Goal: Obtain resource: Download file/media

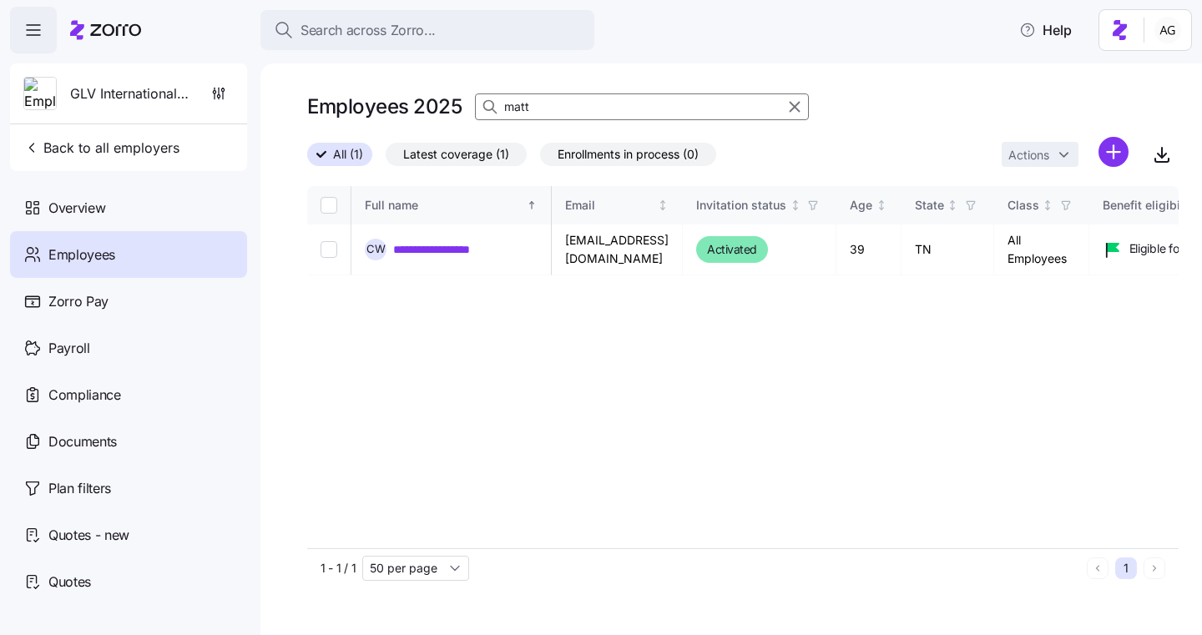
scroll to position [0, 574]
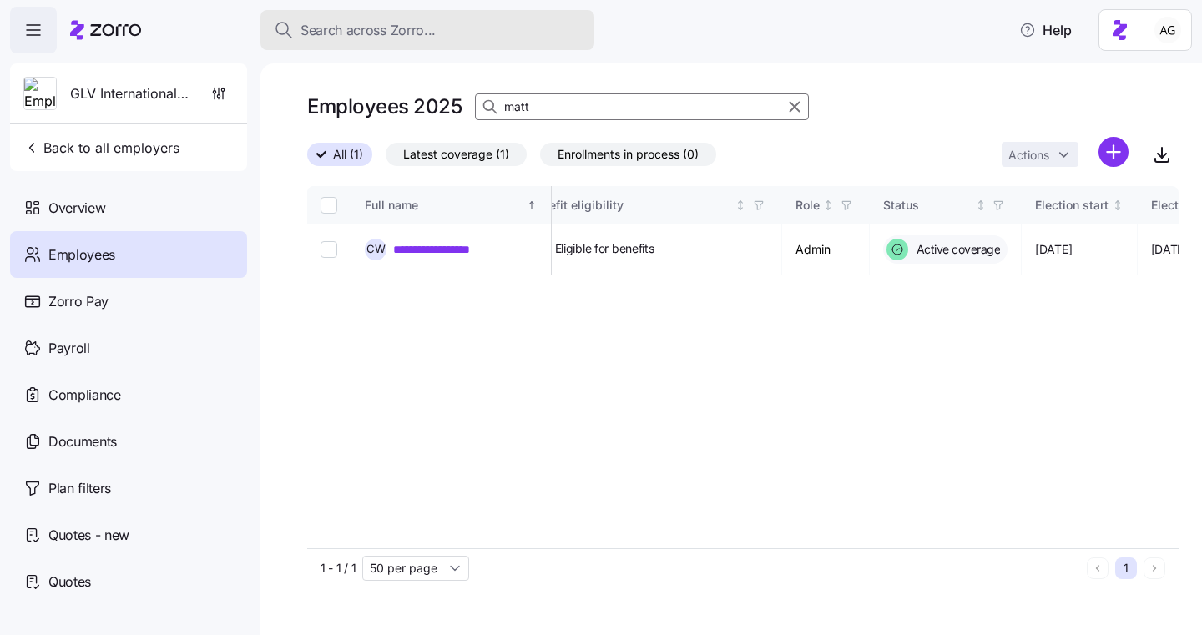
click at [434, 22] on div "Search across Zorro..." at bounding box center [427, 30] width 307 height 21
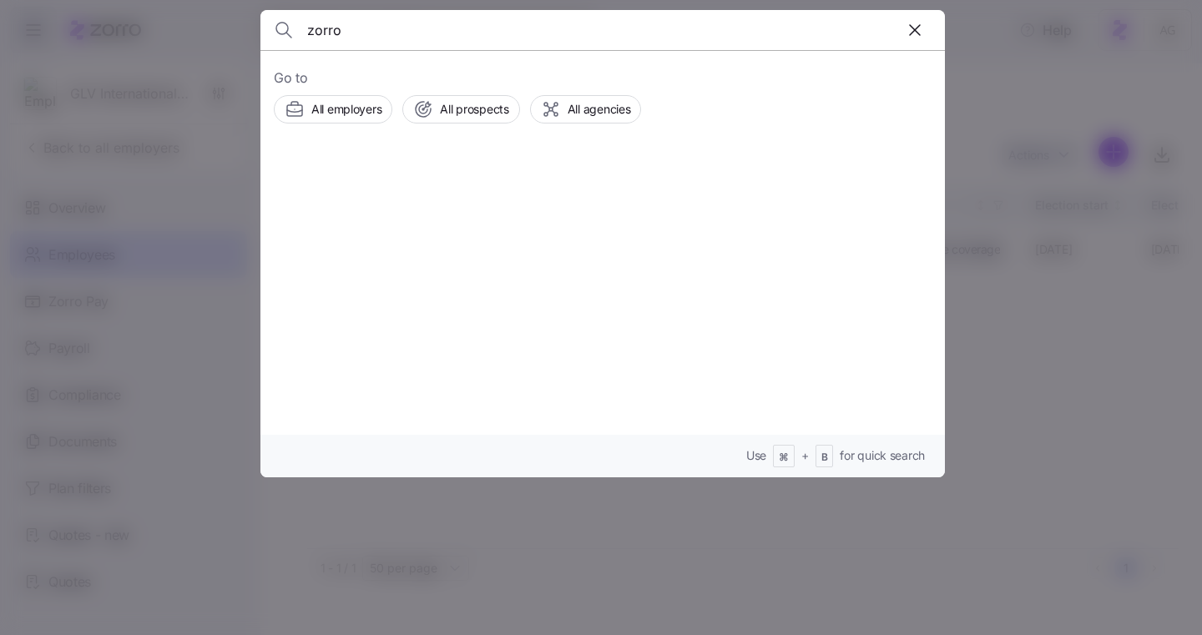
type input "zorro"
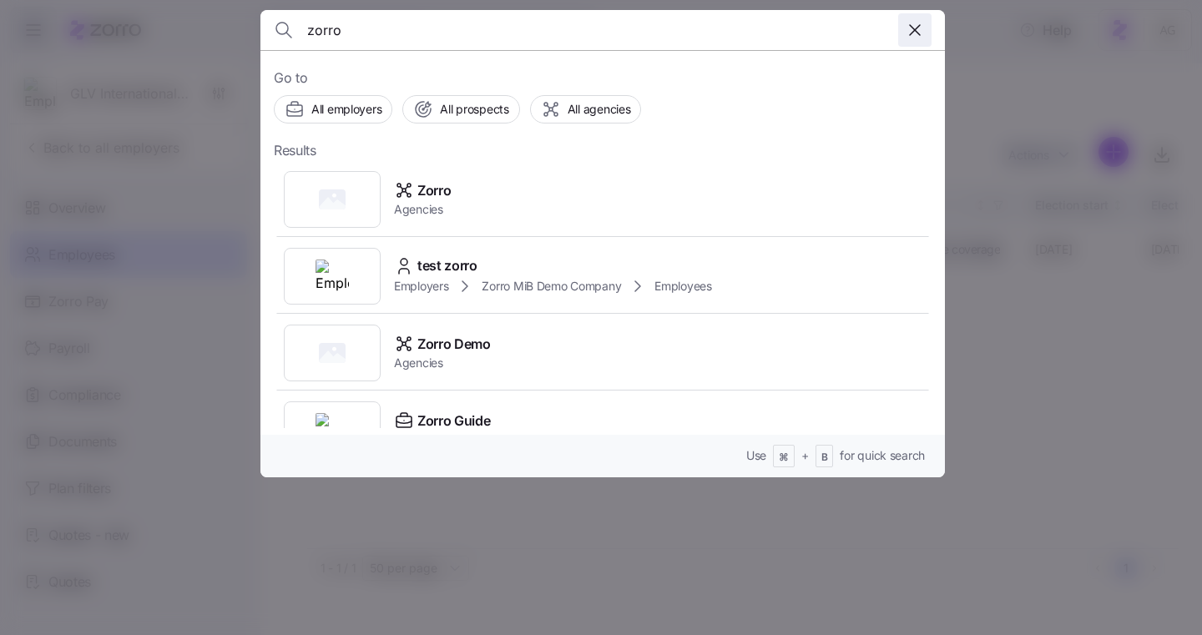
click at [917, 32] on icon "button" at bounding box center [915, 30] width 20 height 20
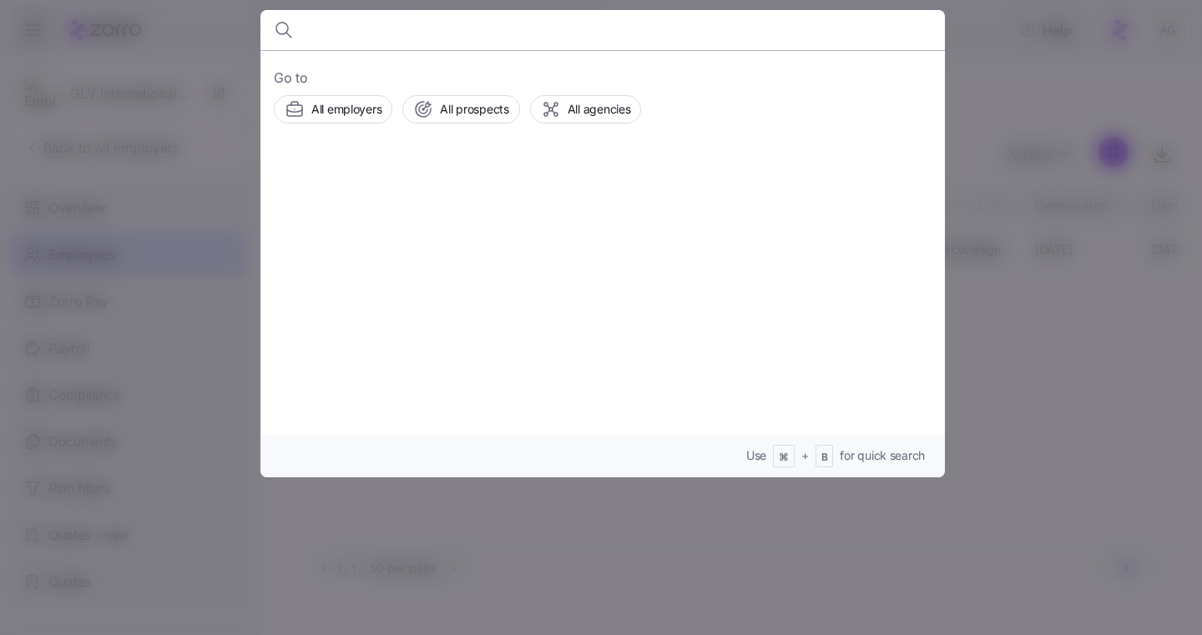
click at [492, 32] on input at bounding box center [520, 30] width 427 height 40
type input "trulega"
click at [471, 201] on span "Employers" at bounding box center [432, 209] width 77 height 17
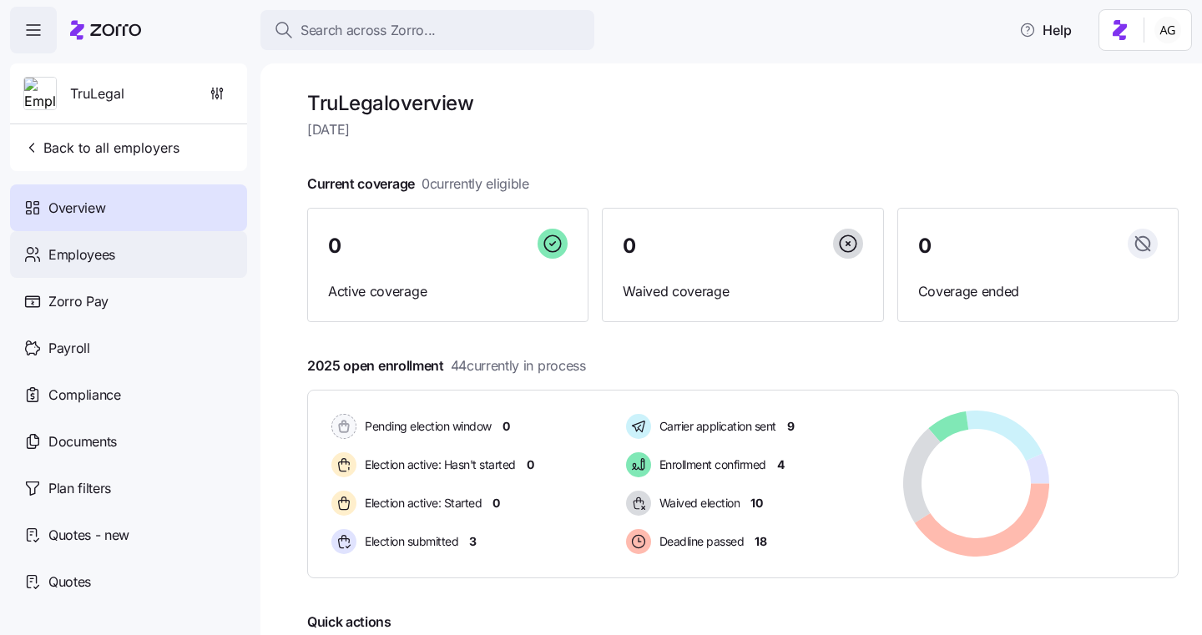
click at [131, 245] on div "Employees" at bounding box center [128, 254] width 237 height 47
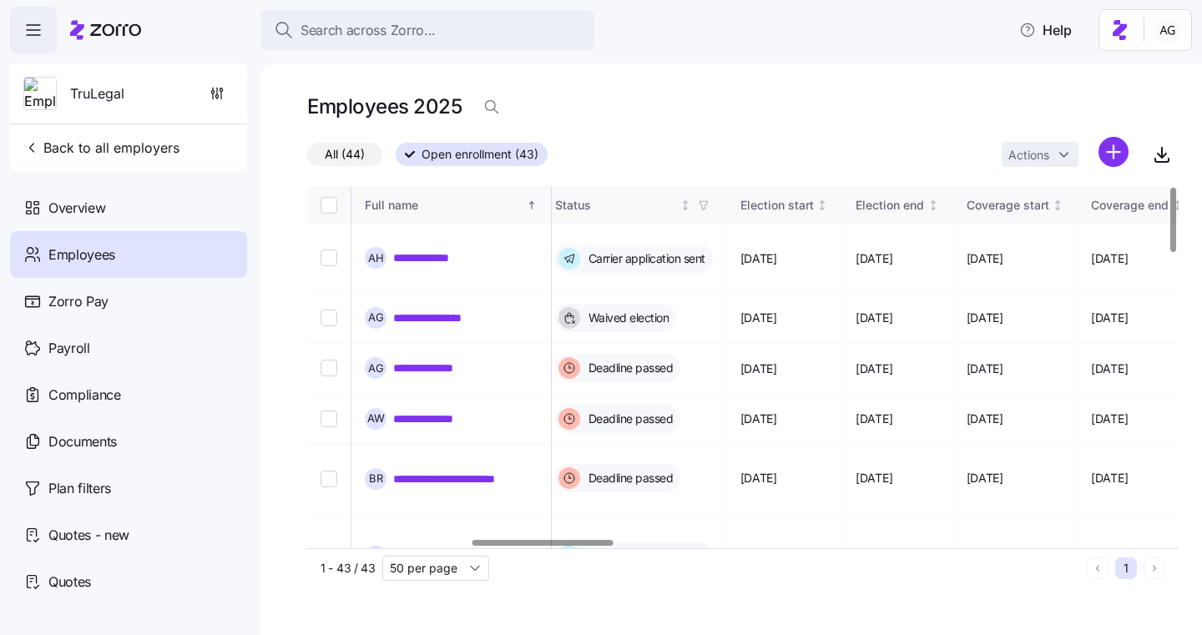
scroll to position [0, 1365]
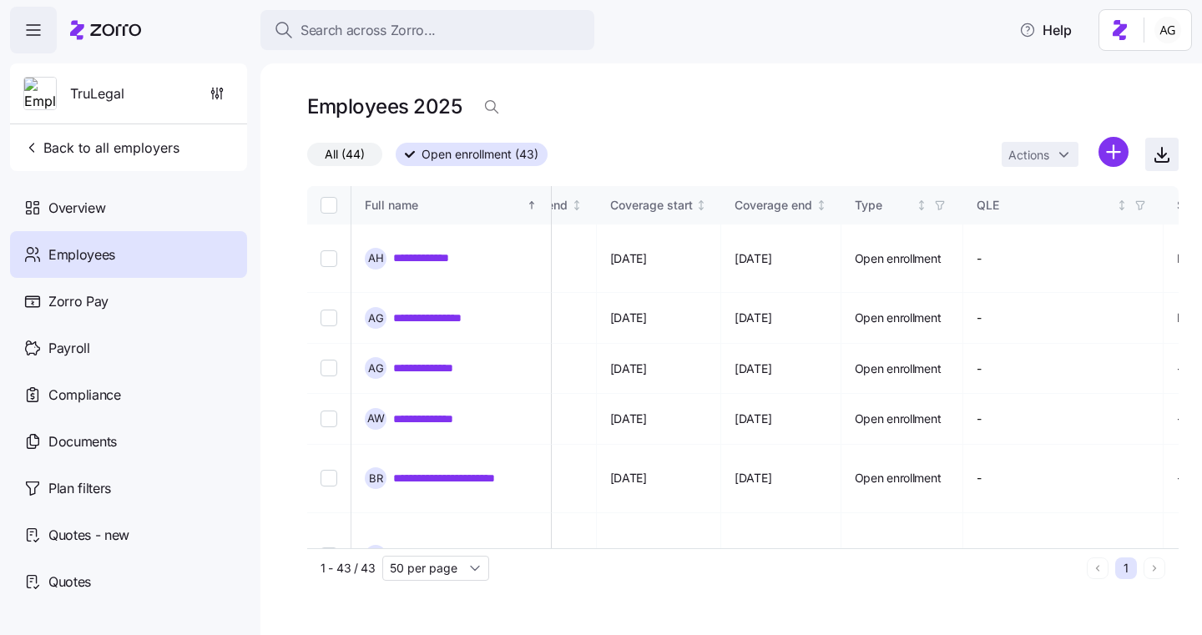
click at [1164, 158] on icon "button" at bounding box center [1162, 154] width 20 height 20
click at [61, 447] on span "Documents" at bounding box center [82, 442] width 68 height 21
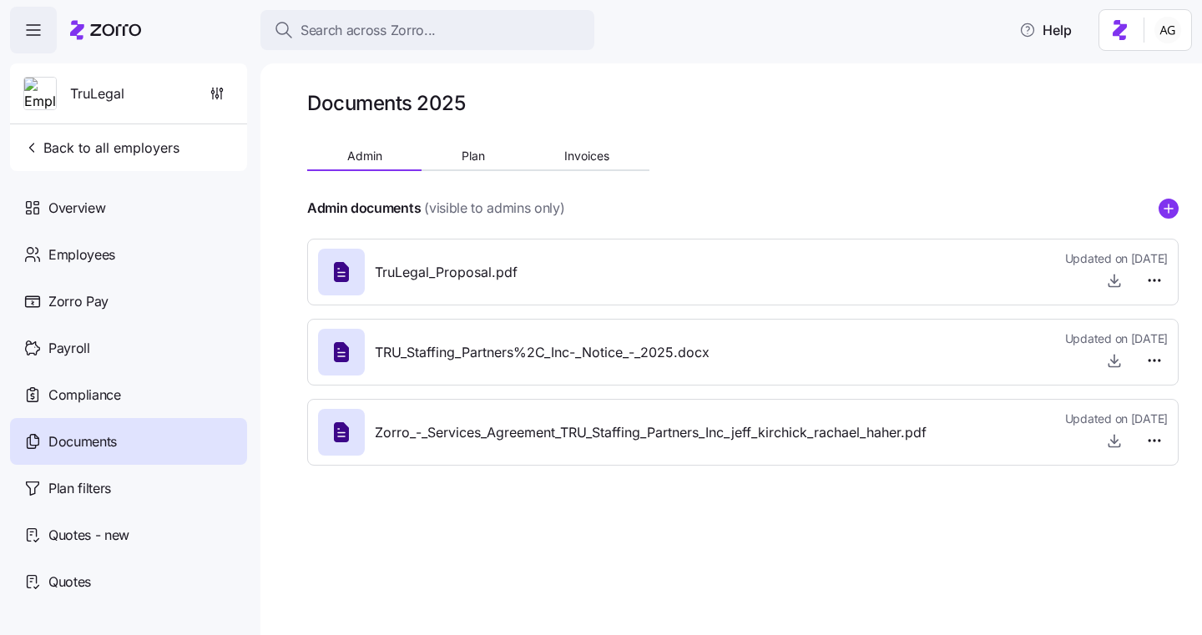
click at [706, 36] on div "Search across Zorro... Help" at bounding box center [601, 30] width 1182 height 47
click at [1112, 280] on icon "button" at bounding box center [1114, 280] width 17 height 17
click at [0, 0] on div "Search across Zorro... Help TruLegal Back to all employers Overview Employees Z…" at bounding box center [601, 312] width 1202 height 625
